Goal: Information Seeking & Learning: Learn about a topic

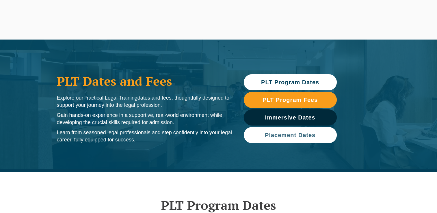
click at [304, 137] on span "Placement Dates" at bounding box center [290, 135] width 51 height 6
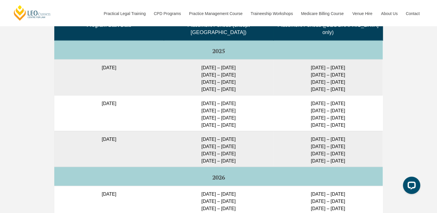
scroll to position [1505, 0]
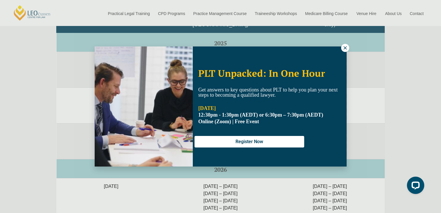
click at [344, 47] on icon at bounding box center [345, 47] width 3 height 3
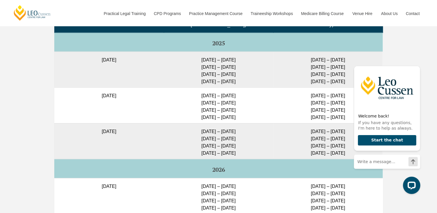
click at [392, 39] on div "Full Time Part Time Full Time Intakes – Placement Dates Program Start Date Plac…" at bounding box center [218, 191] width 437 height 445
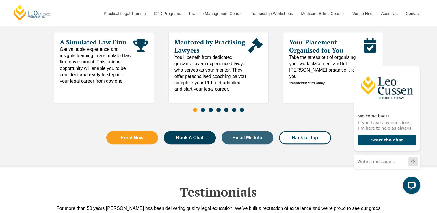
scroll to position [2789, 0]
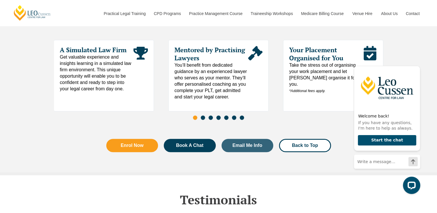
click at [203, 116] on span "Go to slide 2" at bounding box center [203, 118] width 4 height 4
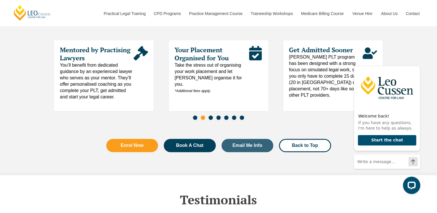
click at [204, 62] on span "Take the stress out of organising your work placement and let [PERSON_NAME] org…" at bounding box center [211, 78] width 74 height 32
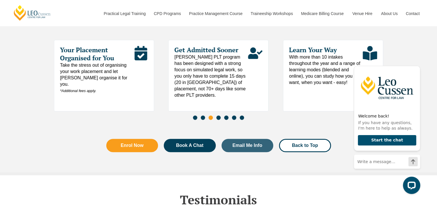
click at [106, 46] on span "Your Placement Organised for You" at bounding box center [97, 54] width 74 height 16
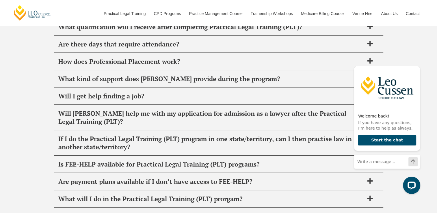
scroll to position [2325, 0]
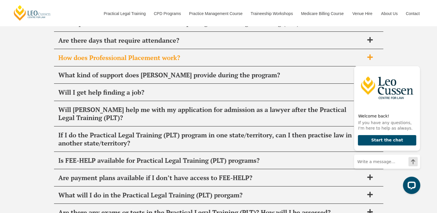
click at [320, 54] on span "How does Professional Placement work?" at bounding box center [211, 58] width 306 height 8
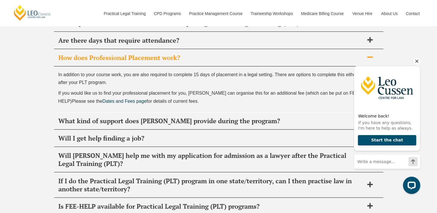
click at [416, 65] on icon "Hide greeting" at bounding box center [416, 61] width 7 height 7
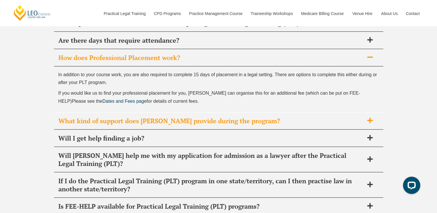
click at [370, 117] on span at bounding box center [370, 120] width 12 height 7
